Goal: Register for event/course

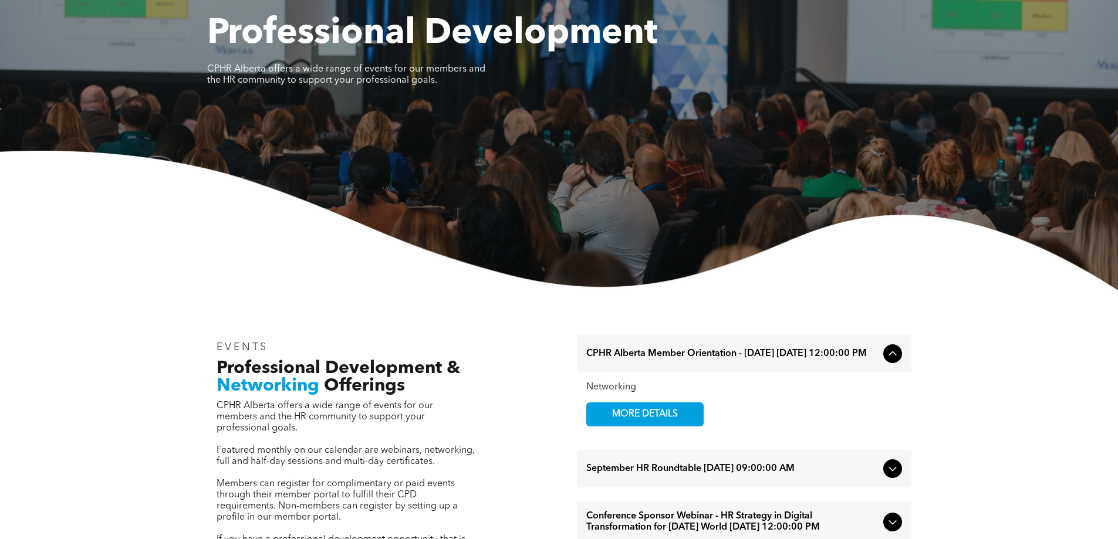
scroll to position [411, 0]
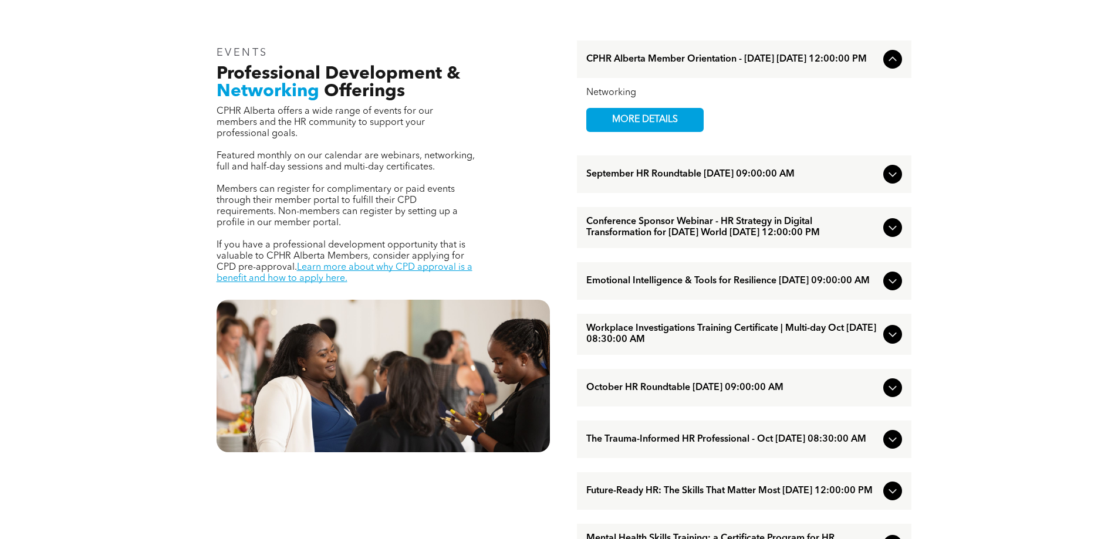
click at [889, 60] on icon at bounding box center [893, 59] width 14 height 14
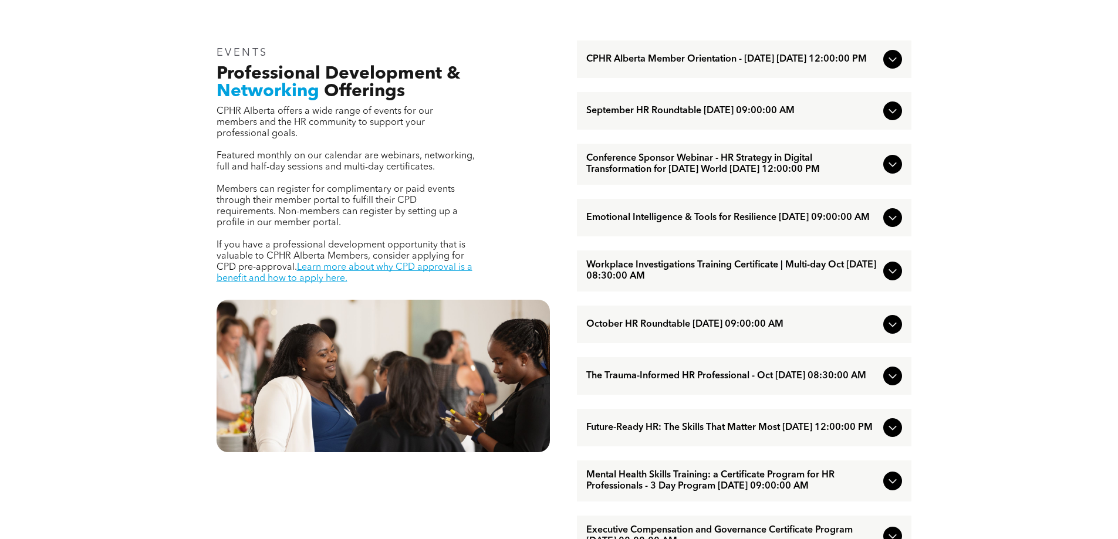
click at [889, 60] on icon at bounding box center [893, 59] width 14 height 14
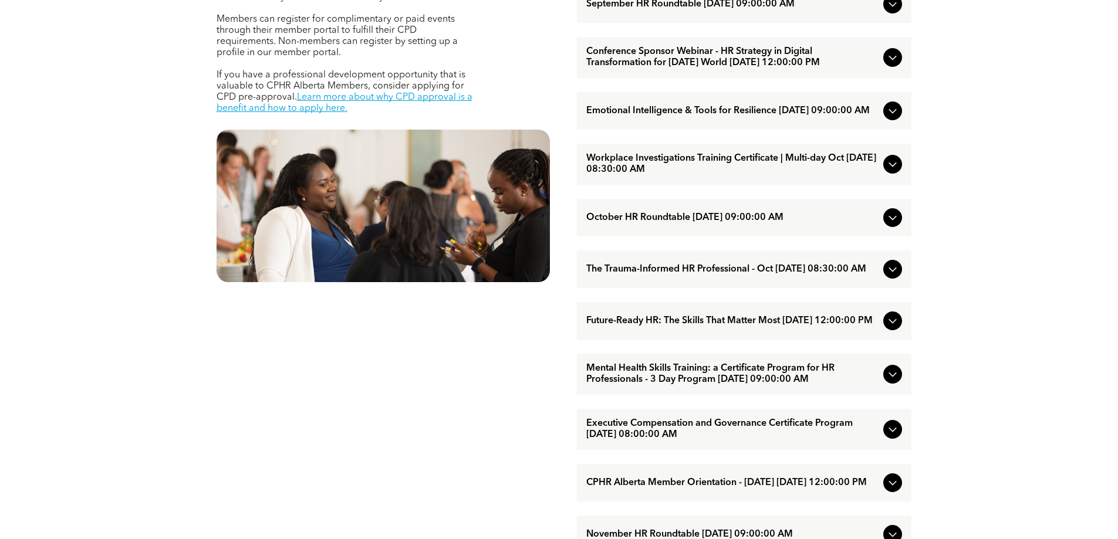
scroll to position [587, 0]
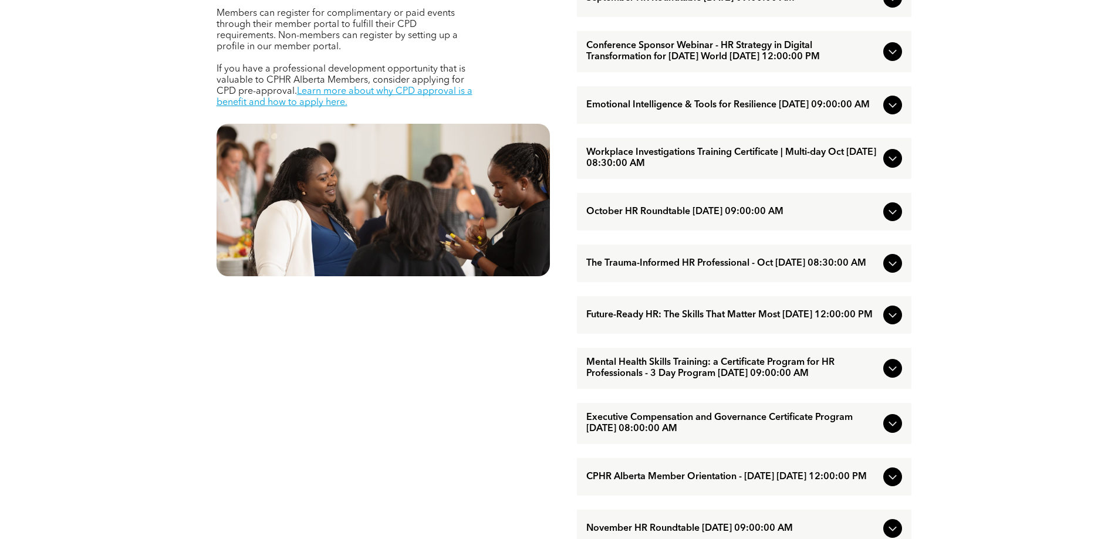
click at [899, 112] on icon at bounding box center [893, 105] width 14 height 14
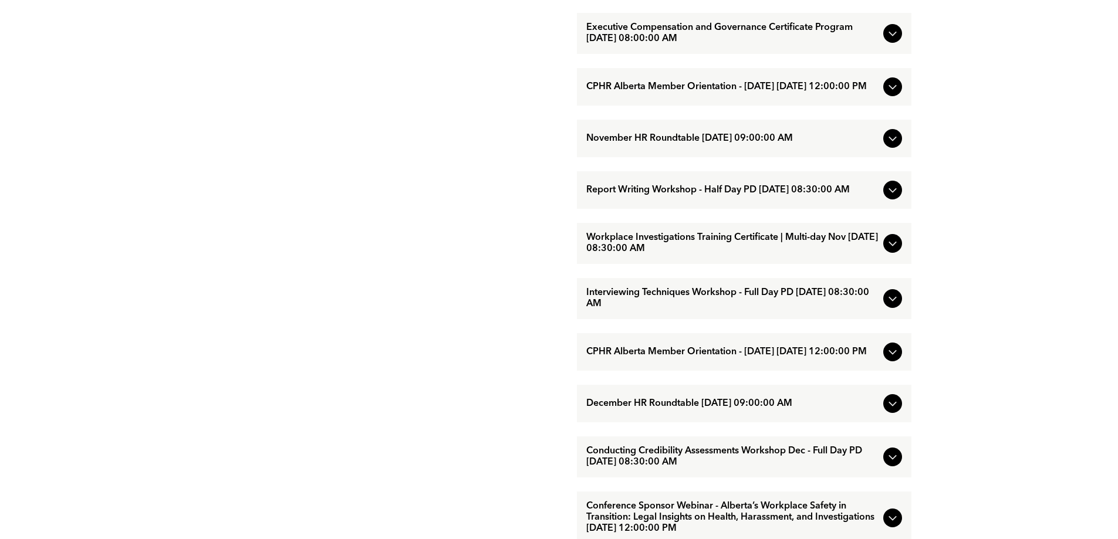
scroll to position [998, 0]
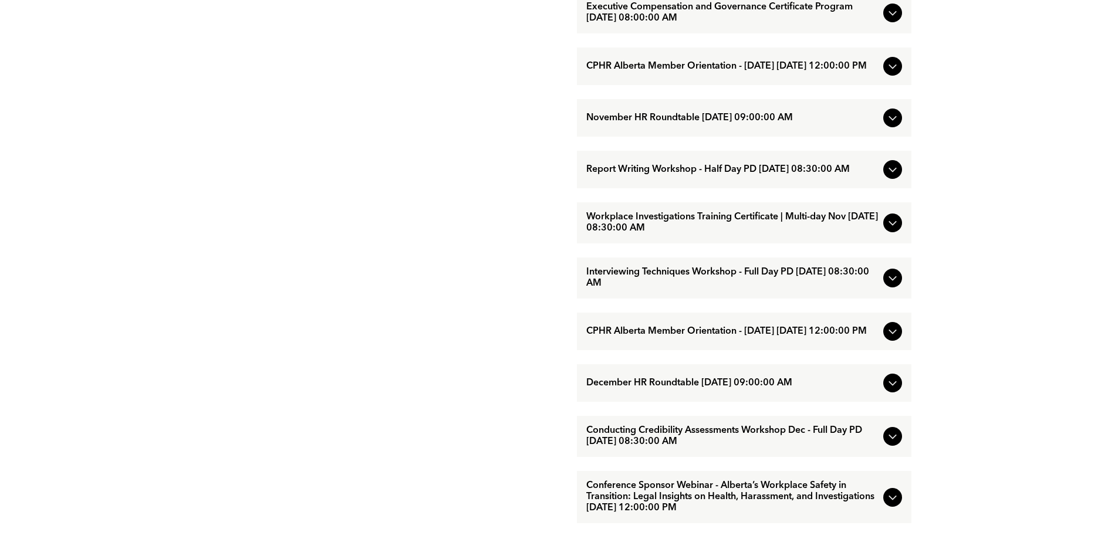
click at [897, 230] on icon at bounding box center [893, 223] width 14 height 14
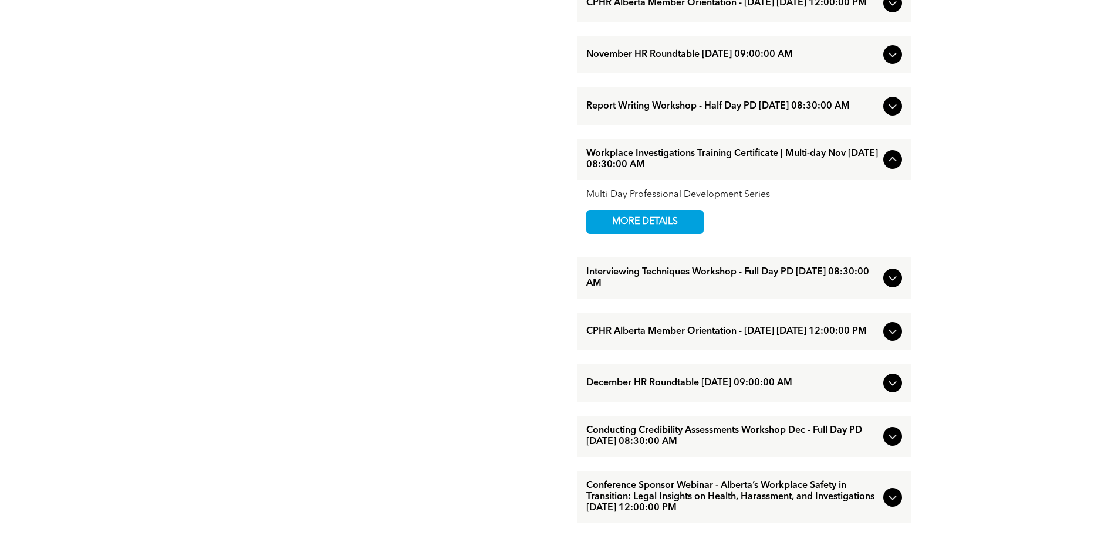
click at [898, 285] on icon at bounding box center [893, 278] width 14 height 14
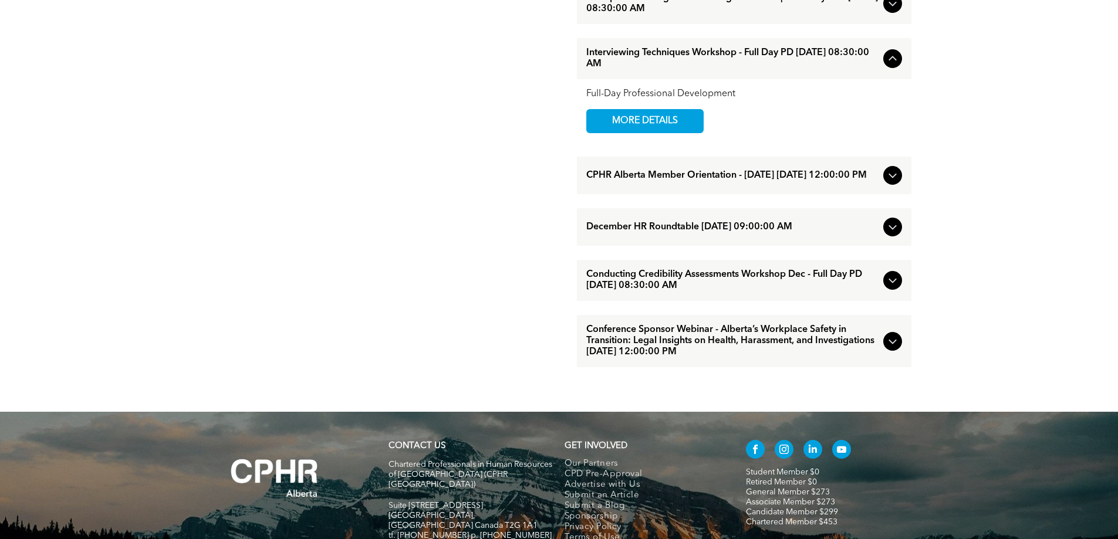
scroll to position [1174, 0]
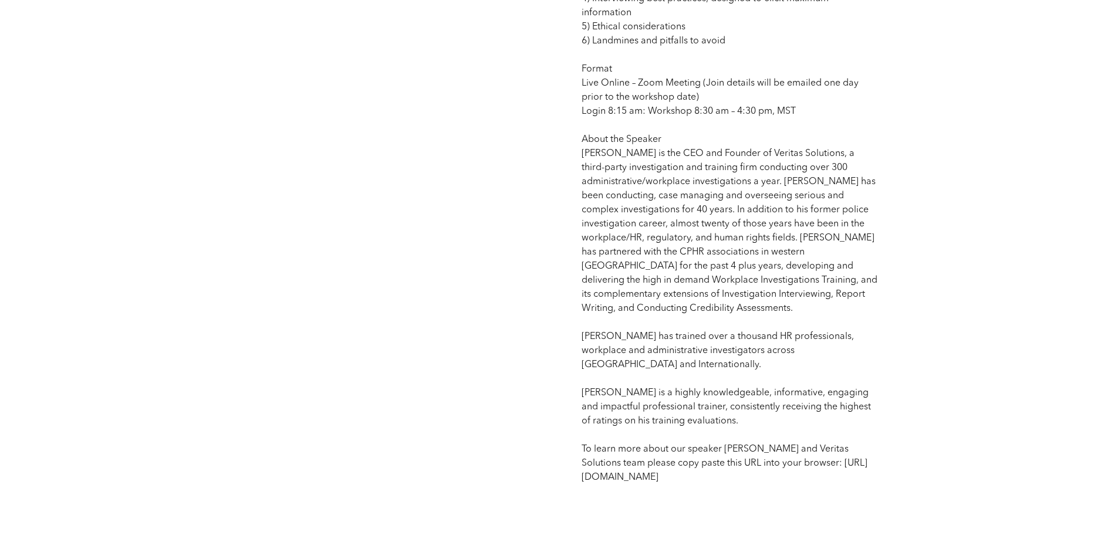
scroll to position [880, 0]
